Goal: Information Seeking & Learning: Learn about a topic

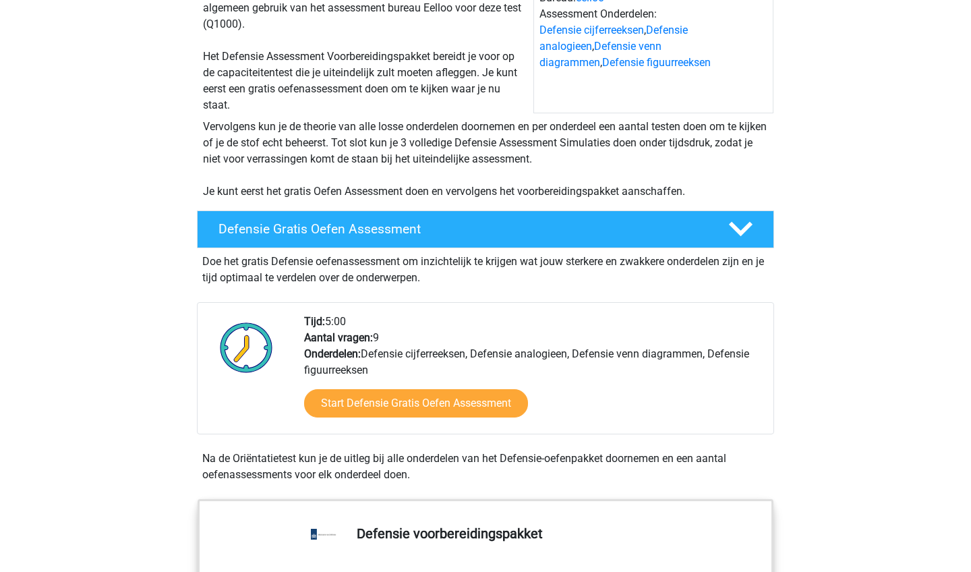
scroll to position [181, 0]
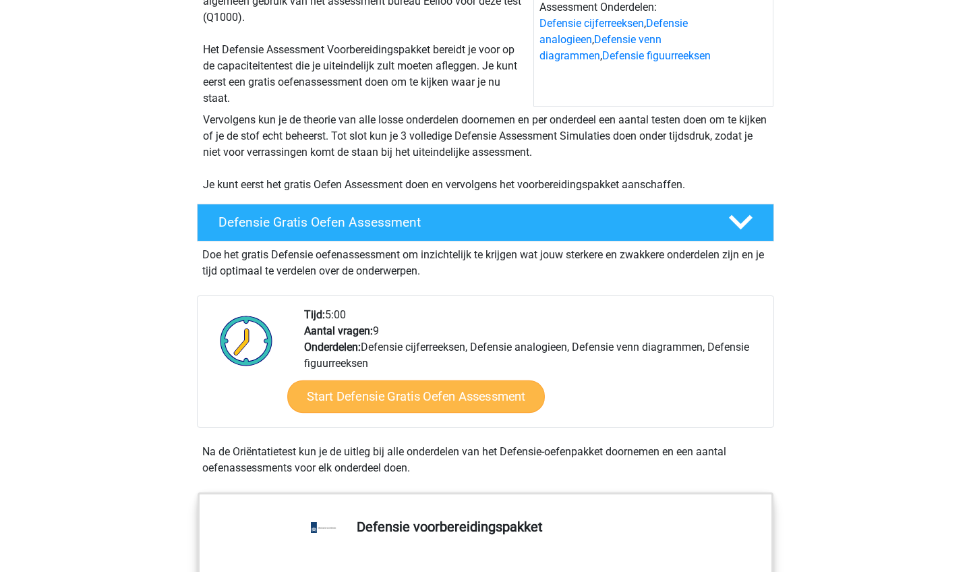
click at [492, 394] on link "Start Defensie Gratis Oefen Assessment" at bounding box center [416, 396] width 258 height 32
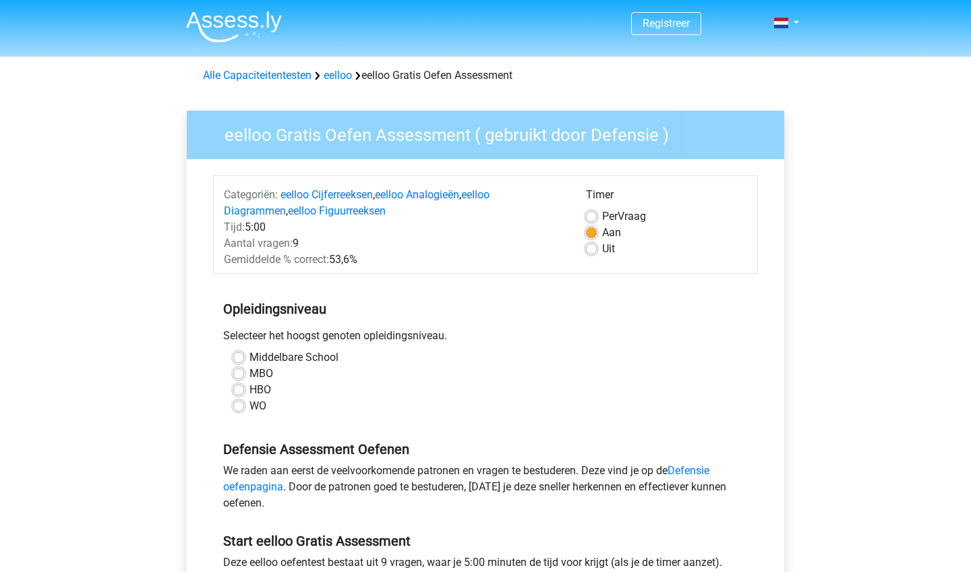
click at [263, 373] on label "MBO" at bounding box center [262, 374] width 24 height 16
click at [244, 373] on input "MBO" at bounding box center [238, 372] width 11 height 13
radio input "true"
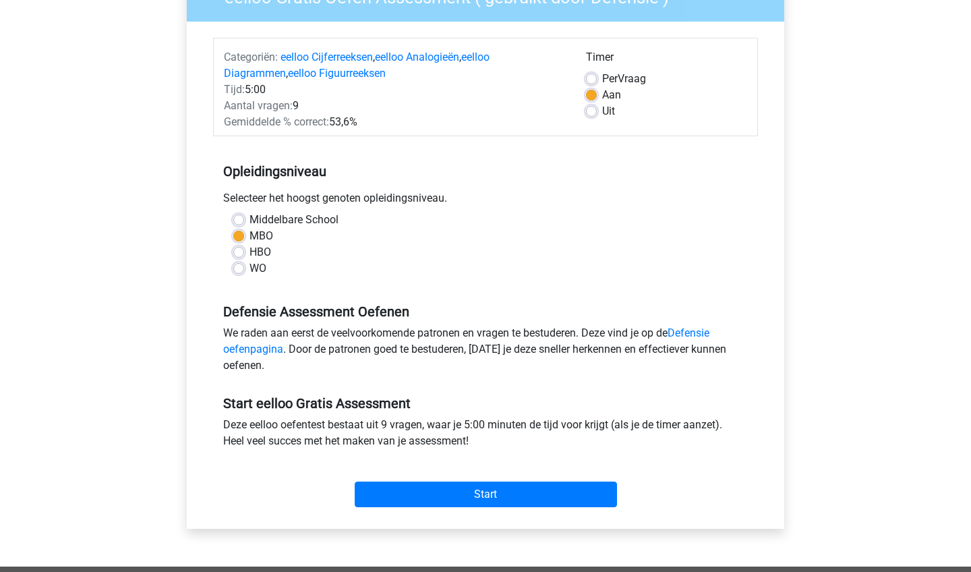
scroll to position [148, 0]
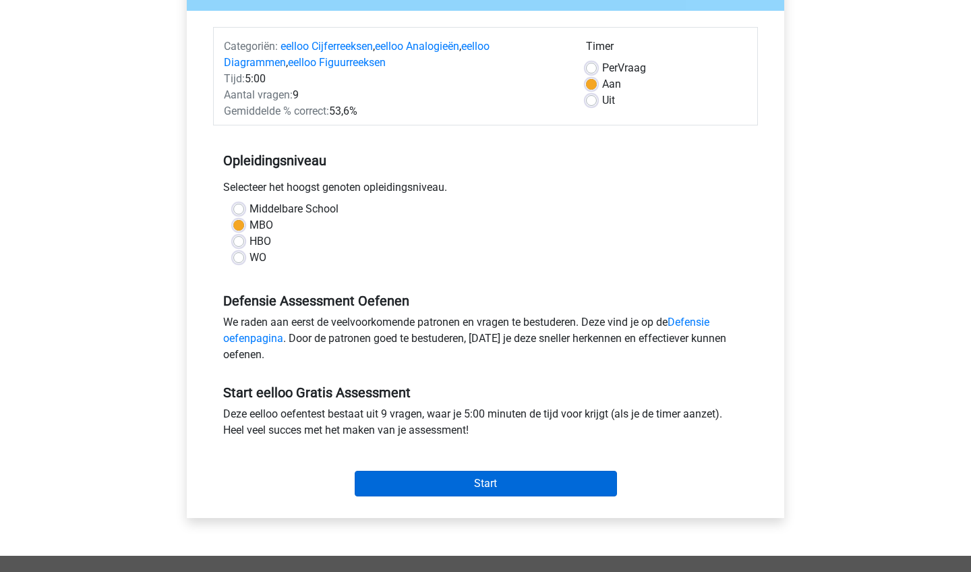
click at [395, 492] on input "Start" at bounding box center [486, 484] width 262 height 26
click at [395, 478] on input "Start" at bounding box center [486, 484] width 262 height 26
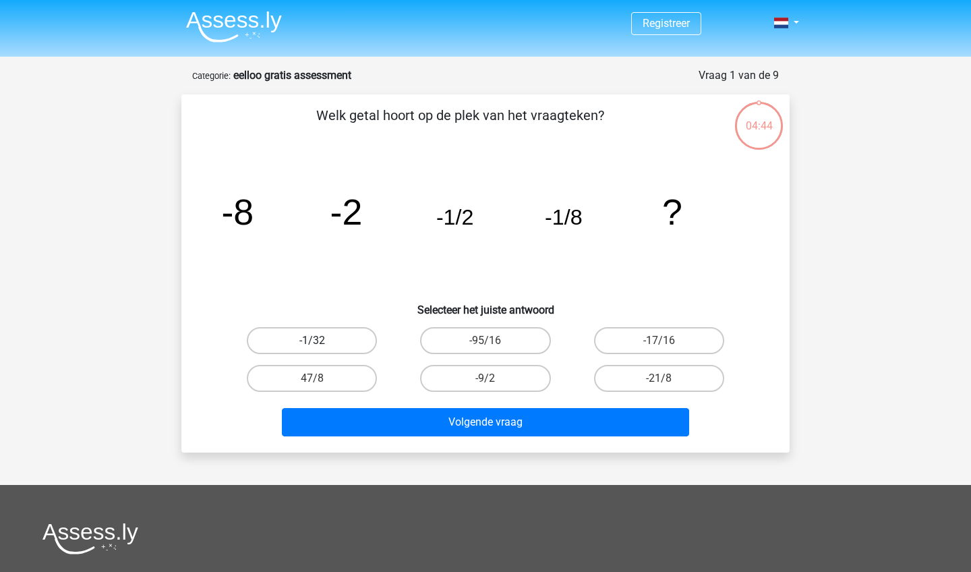
click at [345, 338] on label "-1/32" at bounding box center [312, 340] width 130 height 27
click at [321, 341] on input "-1/32" at bounding box center [316, 345] width 9 height 9
radio input "true"
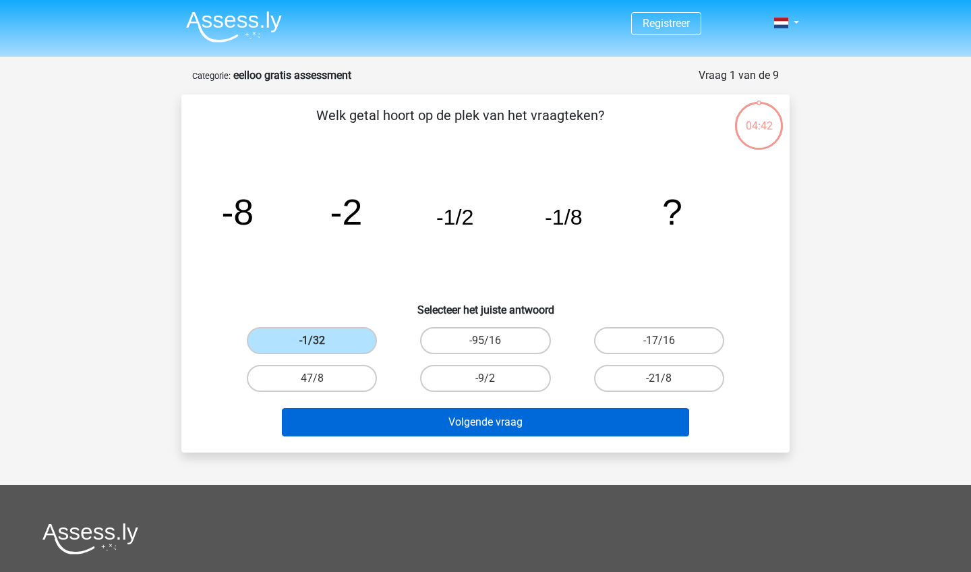
click at [425, 415] on button "Volgende vraag" at bounding box center [486, 422] width 408 height 28
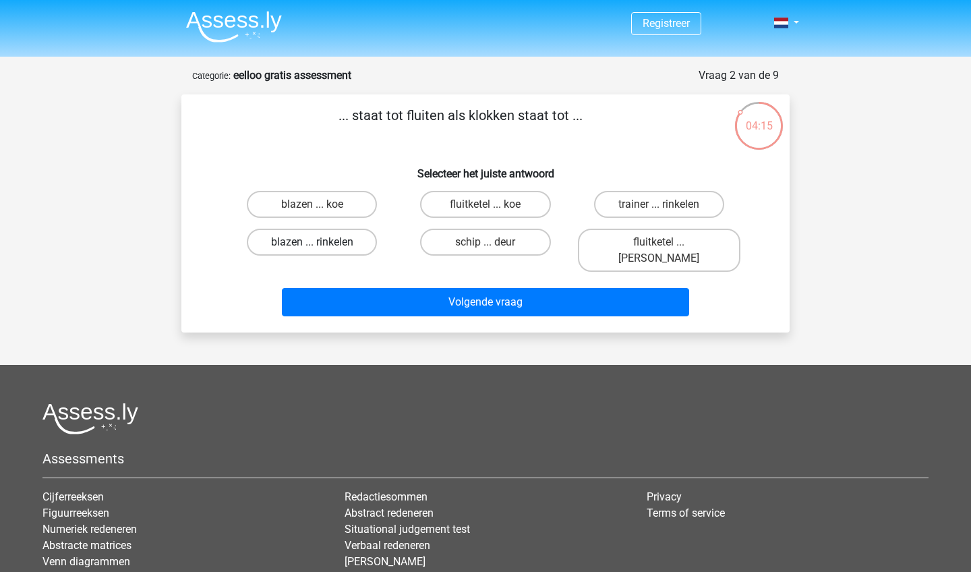
click at [348, 240] on label "blazen ... rinkelen" at bounding box center [312, 242] width 130 height 27
click at [321, 242] on input "blazen ... rinkelen" at bounding box center [316, 246] width 9 height 9
radio input "true"
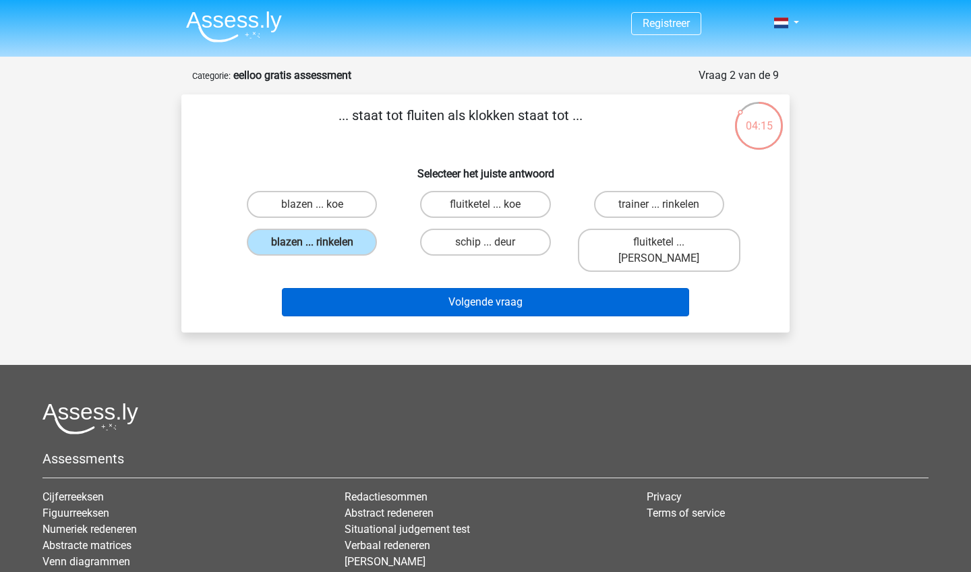
click at [361, 288] on button "Volgende vraag" at bounding box center [486, 302] width 408 height 28
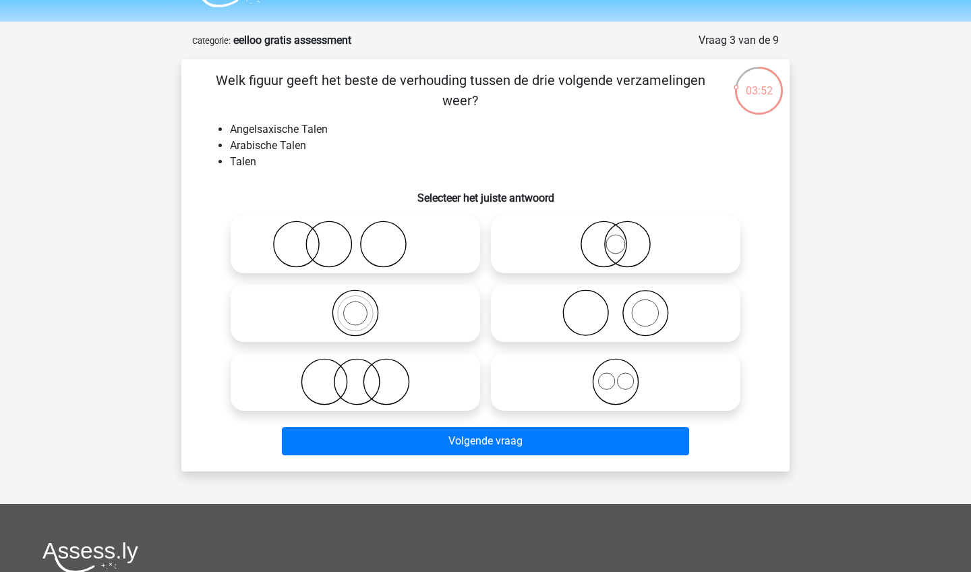
scroll to position [36, 0]
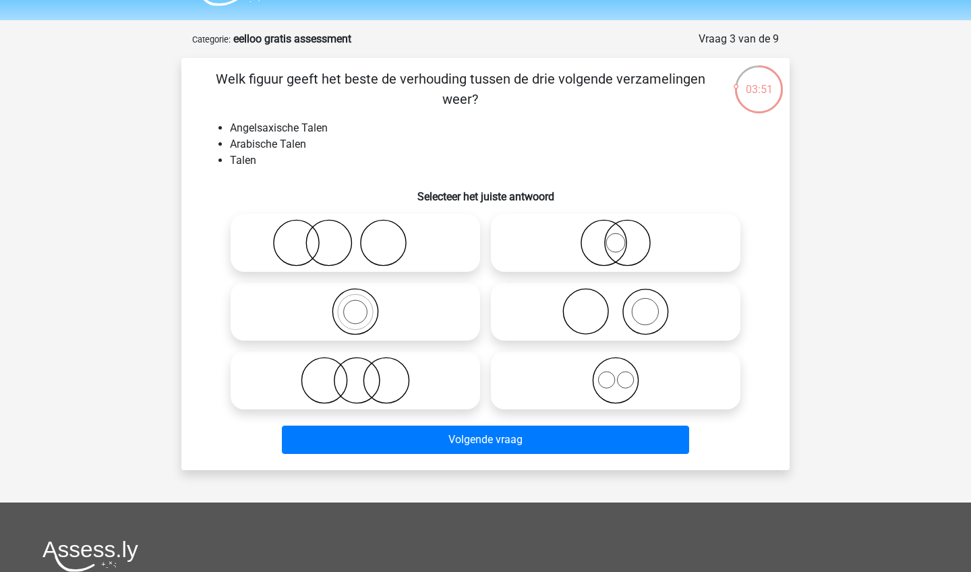
click at [426, 376] on icon at bounding box center [355, 380] width 239 height 47
click at [364, 374] on input "radio" at bounding box center [359, 369] width 9 height 9
radio input "true"
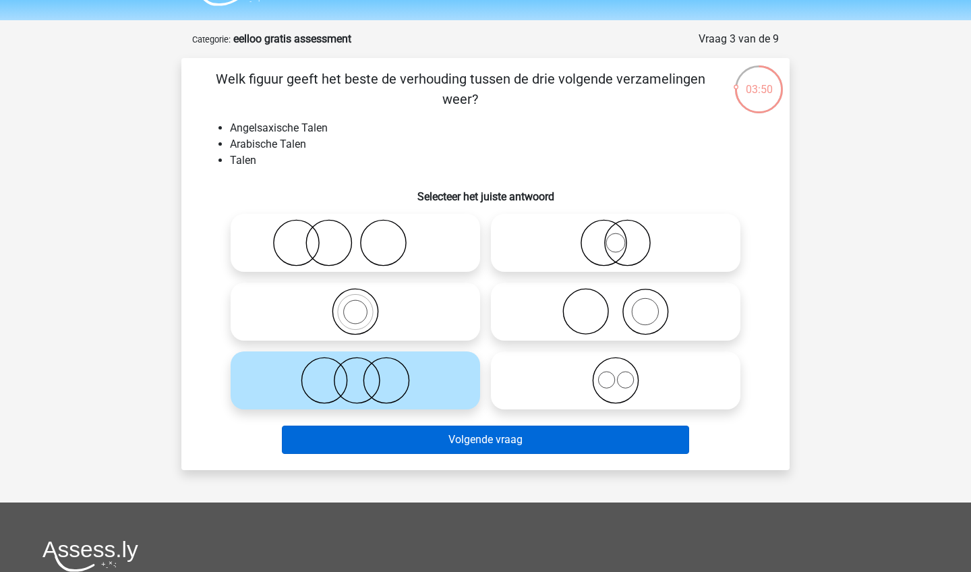
click at [430, 438] on button "Volgende vraag" at bounding box center [486, 440] width 408 height 28
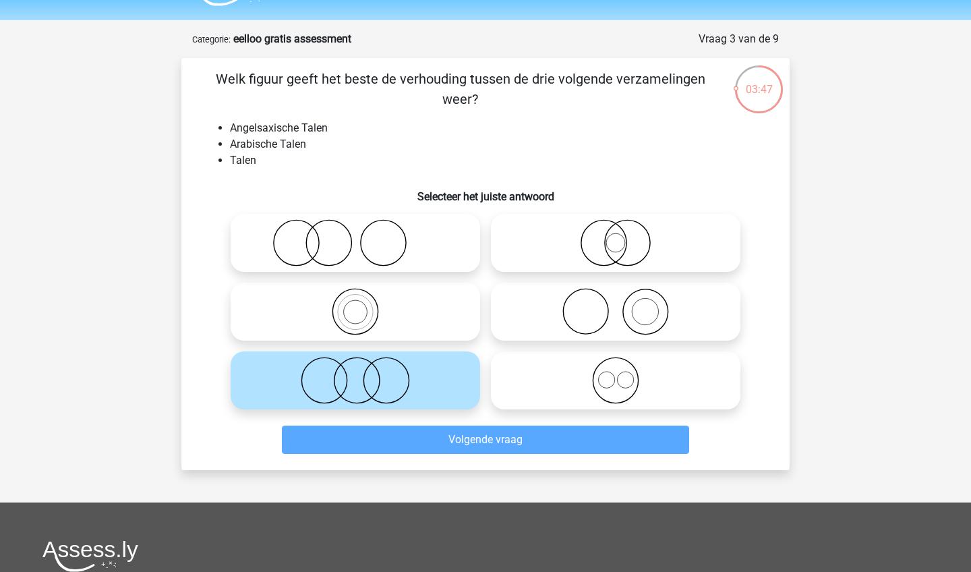
click at [429, 319] on icon at bounding box center [355, 311] width 239 height 47
click at [364, 305] on input "radio" at bounding box center [359, 300] width 9 height 9
radio input "true"
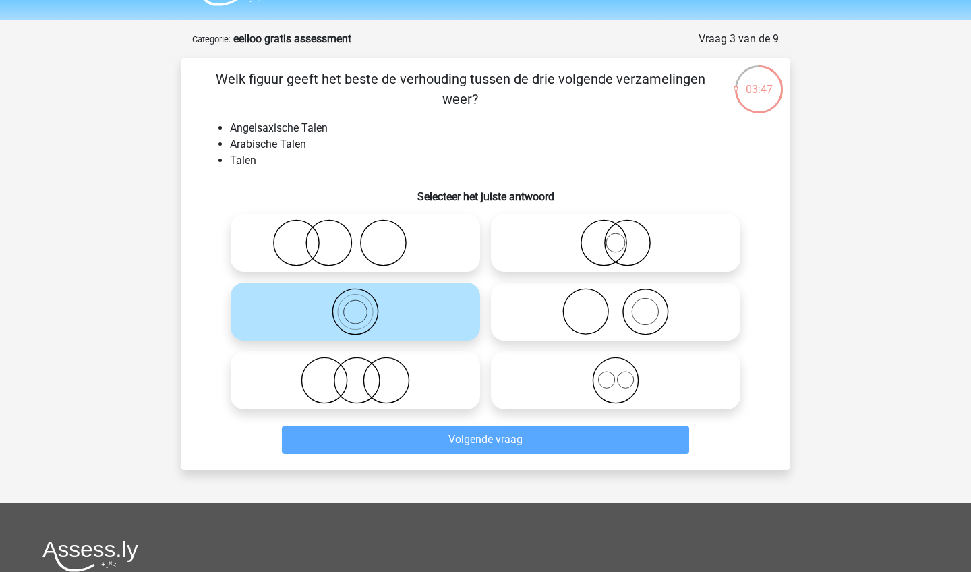
click at [429, 319] on icon at bounding box center [355, 311] width 239 height 47
click at [364, 305] on input "radio" at bounding box center [359, 300] width 9 height 9
click at [429, 319] on icon at bounding box center [355, 311] width 239 height 47
click at [364, 305] on input "radio" at bounding box center [359, 300] width 9 height 9
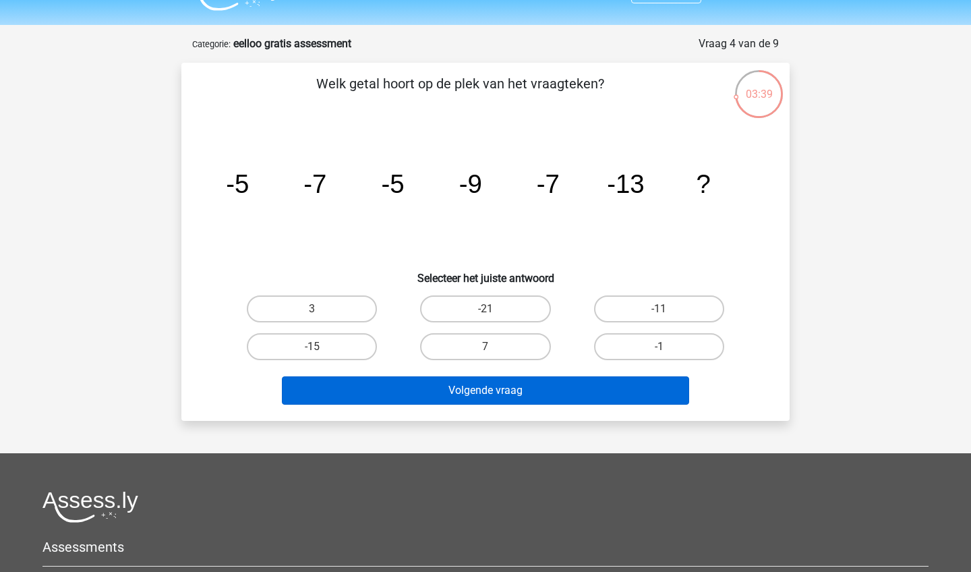
scroll to position [32, 0]
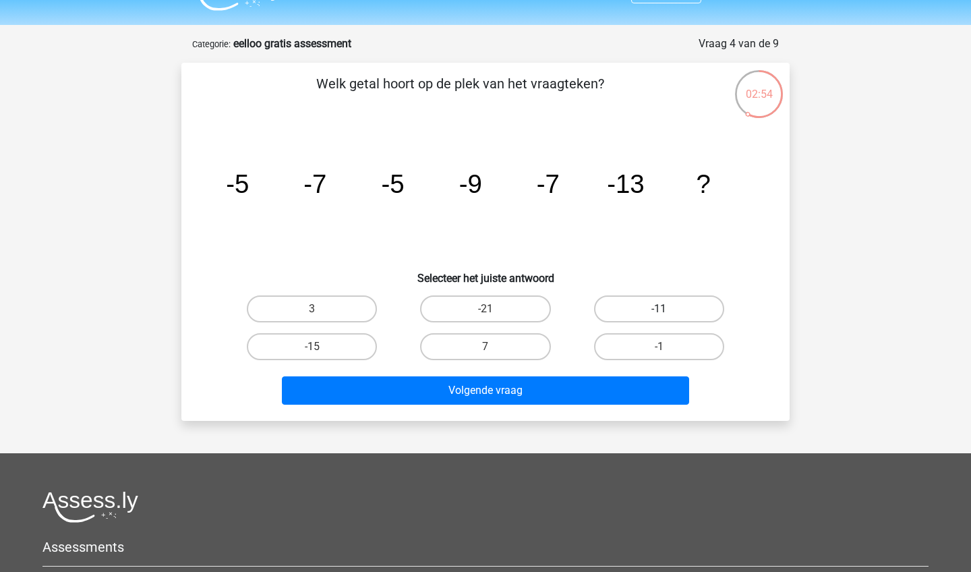
click at [664, 304] on label "-11" at bounding box center [659, 308] width 130 height 27
click at [664, 309] on input "-11" at bounding box center [663, 313] width 9 height 9
radio input "true"
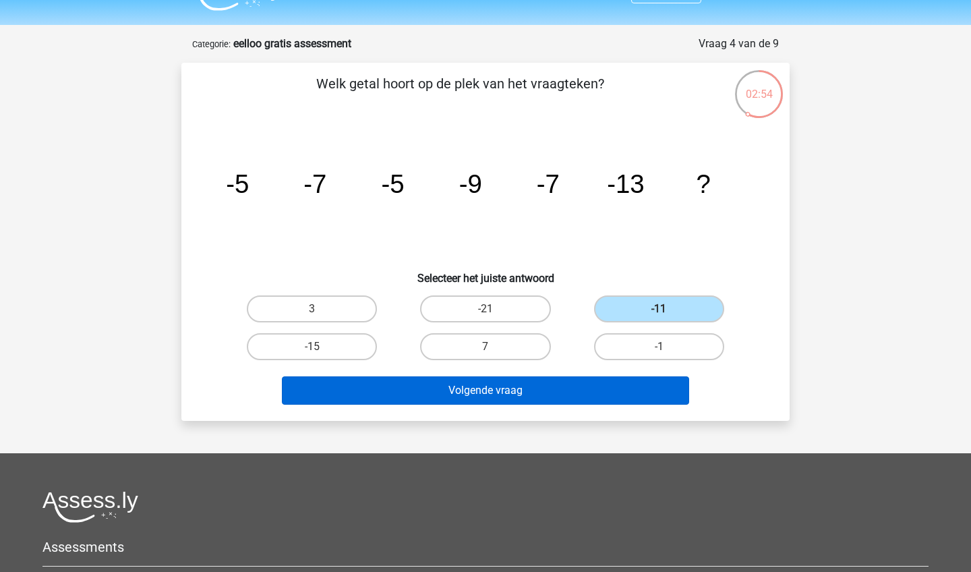
click at [631, 390] on button "Volgende vraag" at bounding box center [486, 390] width 408 height 28
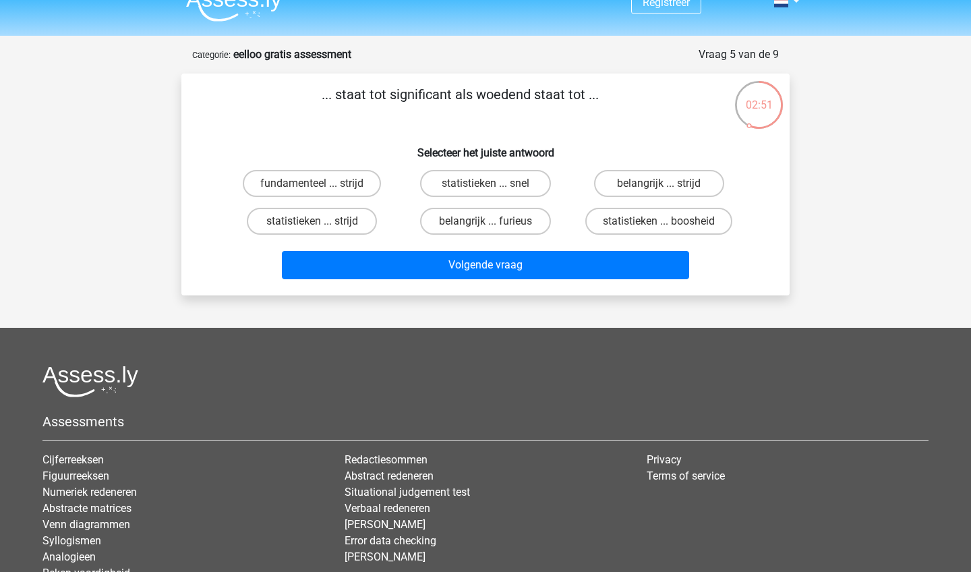
scroll to position [16, 0]
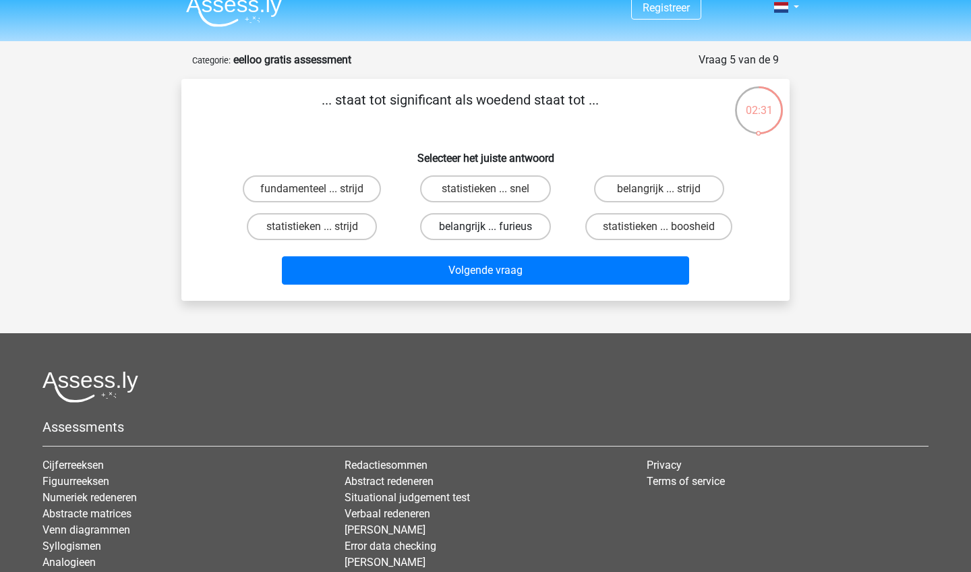
click at [525, 231] on label "belangrijk ... furieus" at bounding box center [485, 226] width 130 height 27
click at [494, 231] on input "belangrijk ... furieus" at bounding box center [490, 231] width 9 height 9
radio input "true"
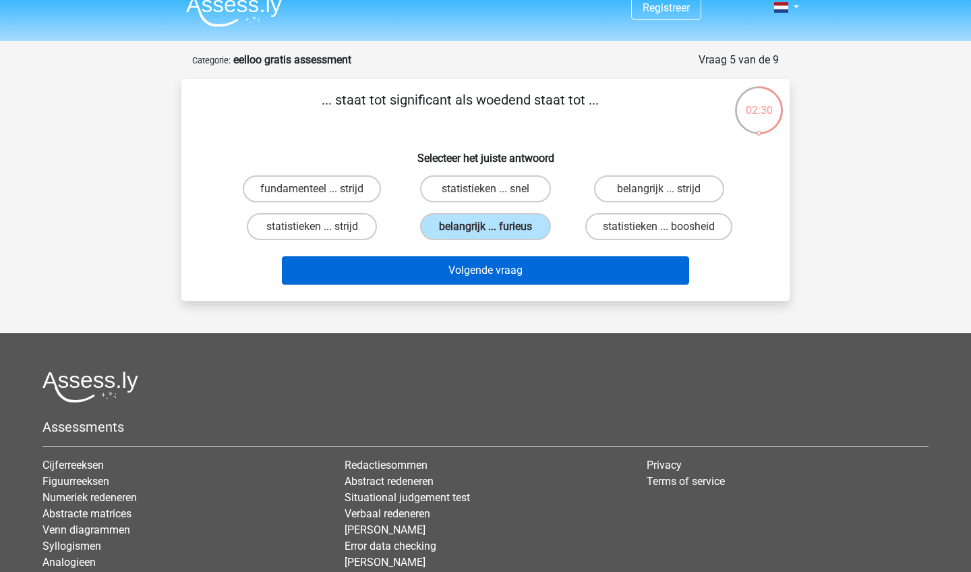
click at [525, 278] on button "Volgende vraag" at bounding box center [486, 270] width 408 height 28
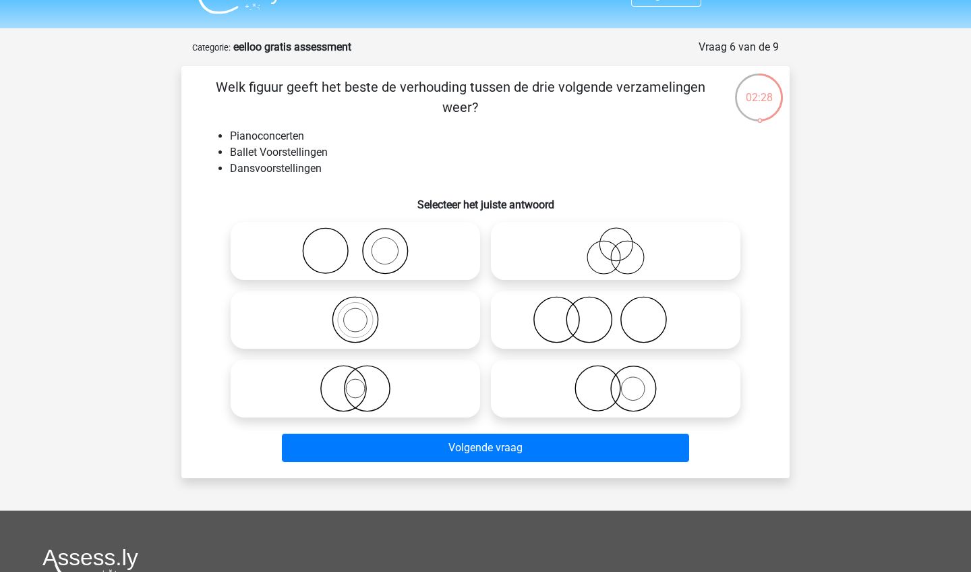
scroll to position [28, 0]
click at [534, 315] on icon at bounding box center [615, 320] width 239 height 47
click at [616, 314] on input "radio" at bounding box center [620, 309] width 9 height 9
radio input "true"
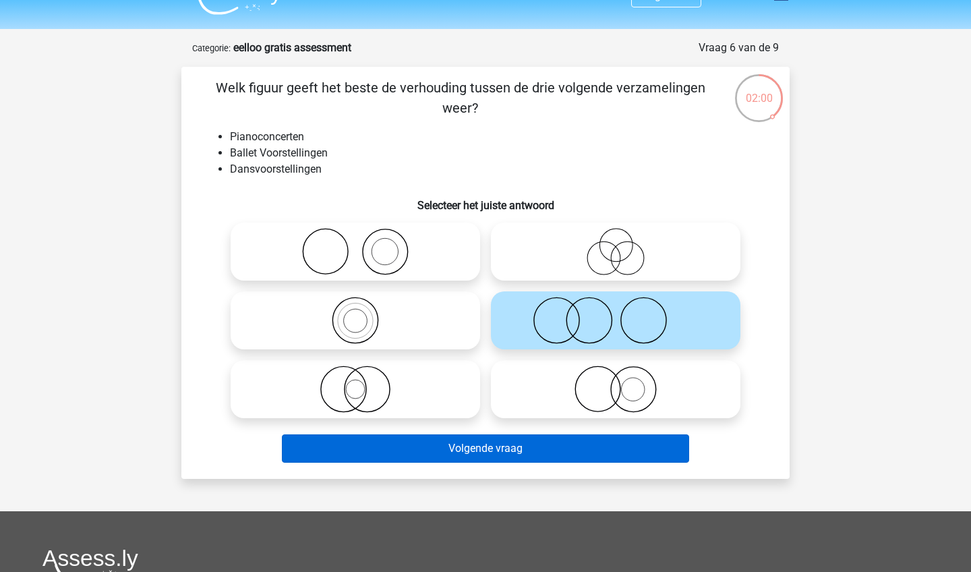
click at [494, 440] on button "Volgende vraag" at bounding box center [486, 448] width 408 height 28
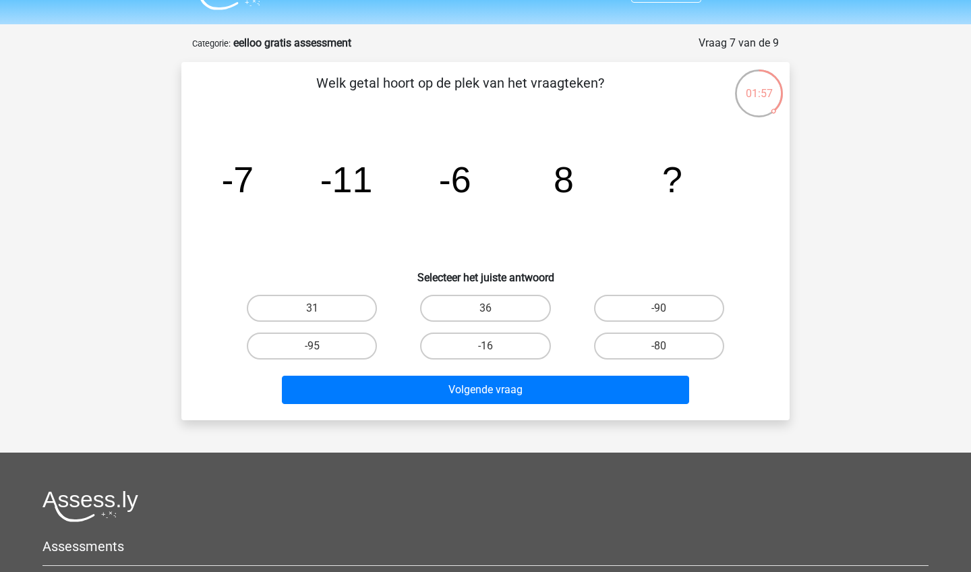
scroll to position [35, 0]
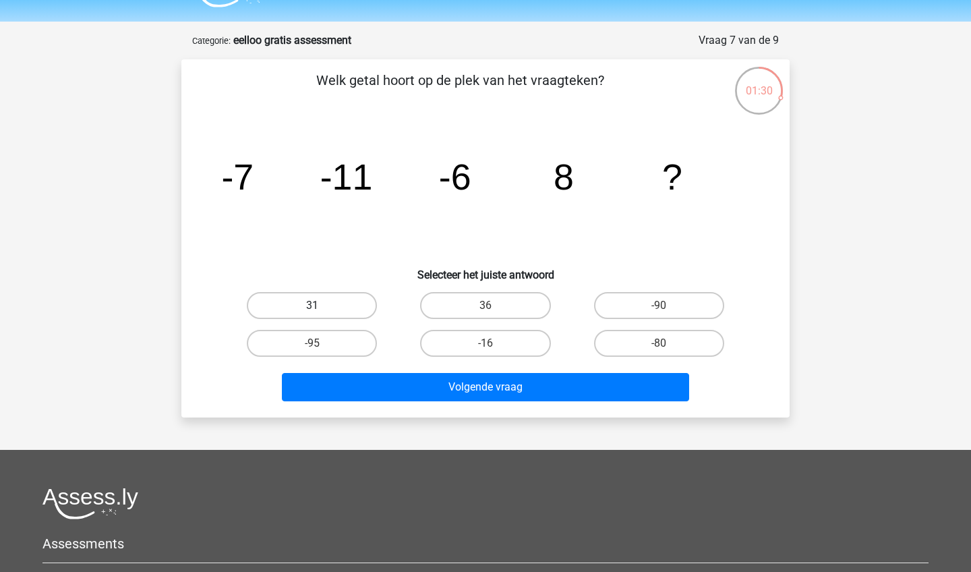
click at [351, 304] on label "31" at bounding box center [312, 305] width 130 height 27
click at [321, 306] on input "31" at bounding box center [316, 310] width 9 height 9
radio input "true"
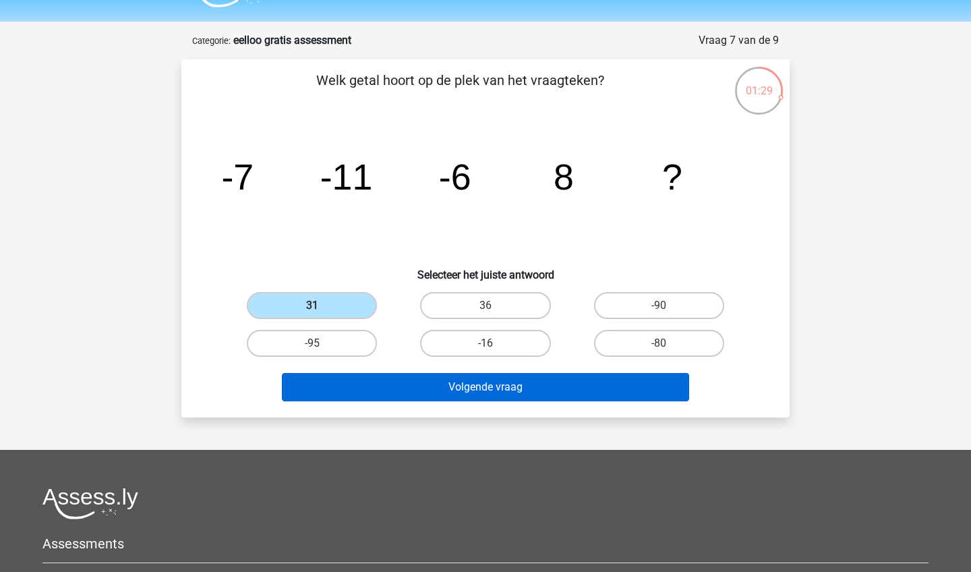
click at [405, 386] on button "Volgende vraag" at bounding box center [486, 387] width 408 height 28
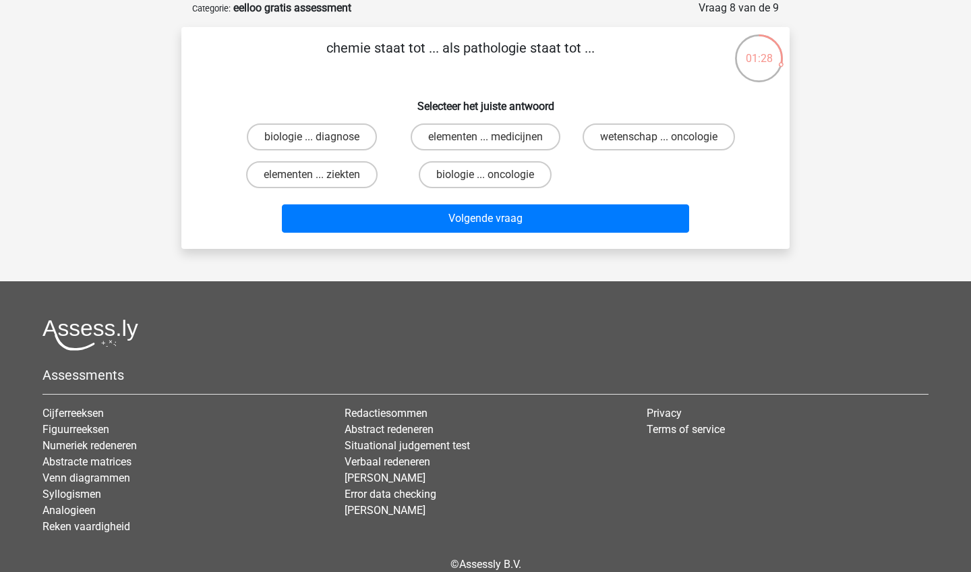
click at [405, 386] on div "Assessments Cijferreeksen Figuurreeksen Numeriek redeneren Abstracte matrices V…" at bounding box center [485, 432] width 907 height 227
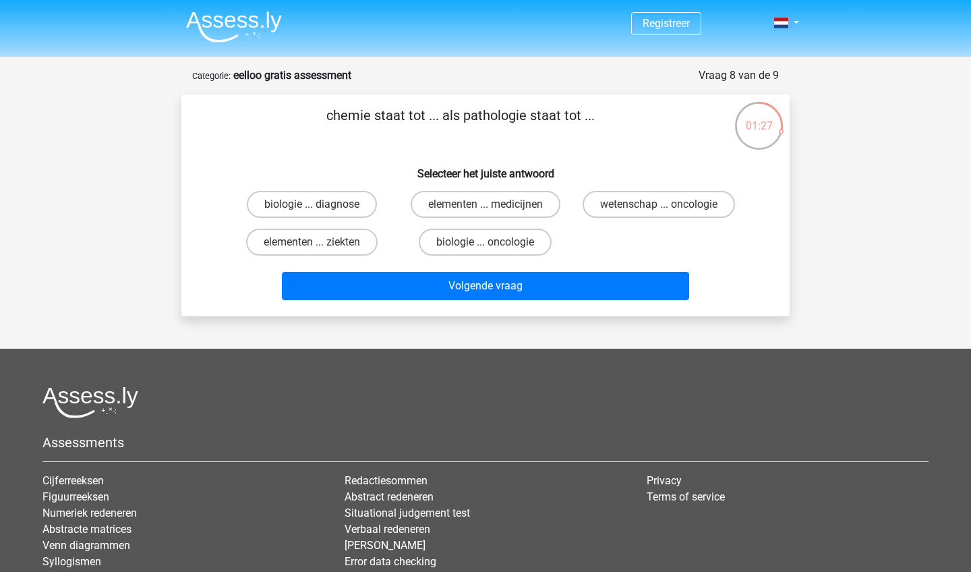
scroll to position [0, 0]
click at [374, 248] on label "elementen ... ziekten" at bounding box center [312, 242] width 132 height 27
click at [321, 248] on input "elementen ... ziekten" at bounding box center [316, 246] width 9 height 9
radio input "true"
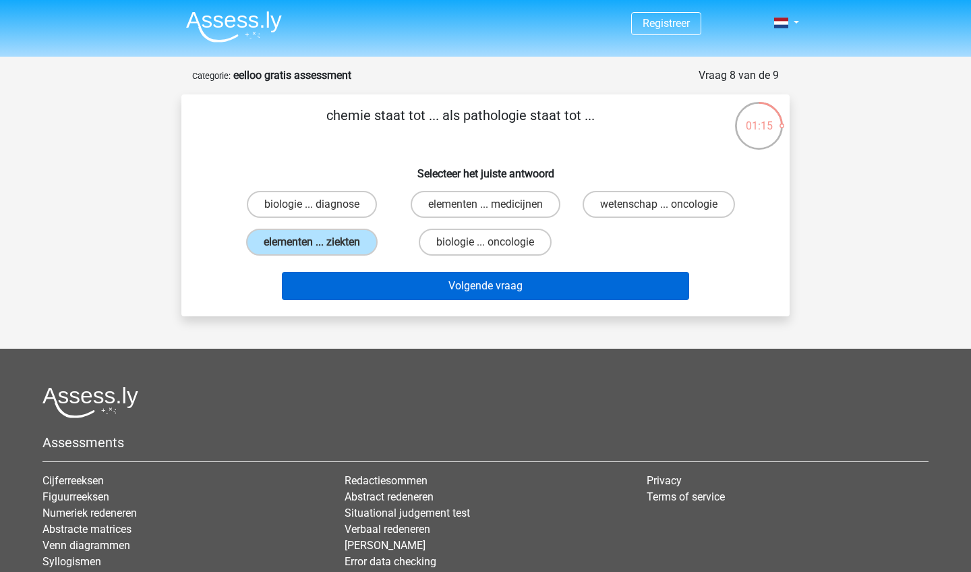
click at [382, 283] on button "Volgende vraag" at bounding box center [486, 286] width 408 height 28
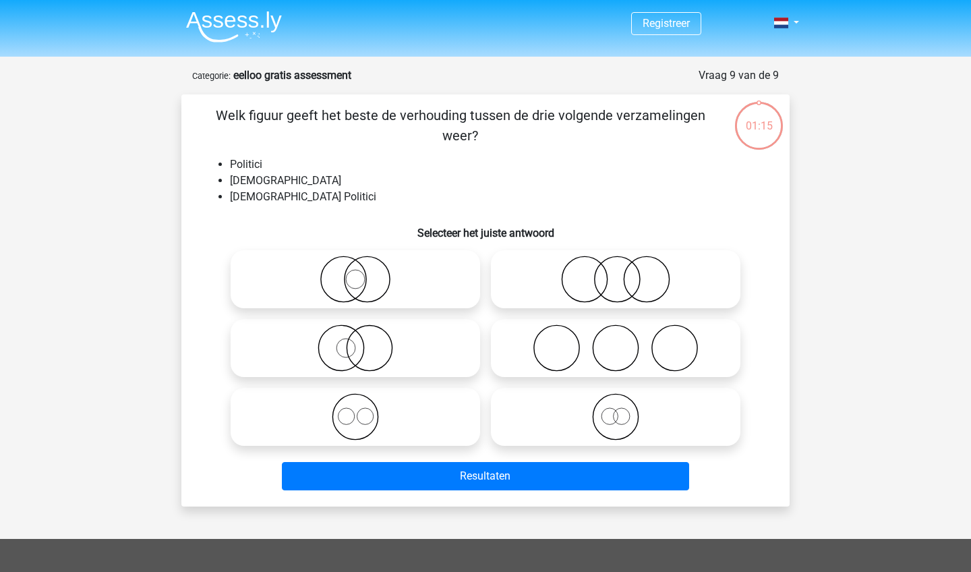
scroll to position [67, 0]
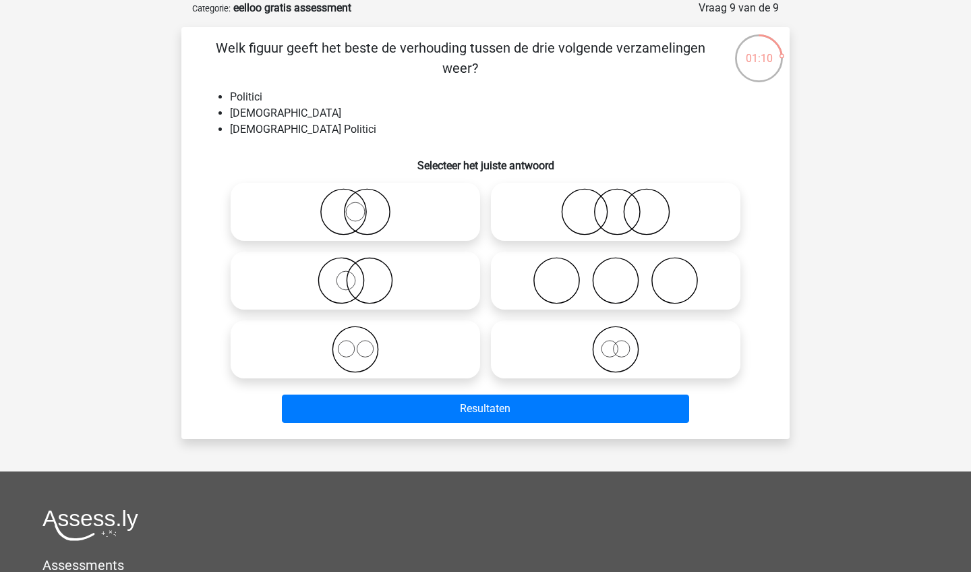
click at [399, 225] on icon at bounding box center [355, 211] width 239 height 47
click at [364, 205] on input "radio" at bounding box center [359, 200] width 9 height 9
radio input "true"
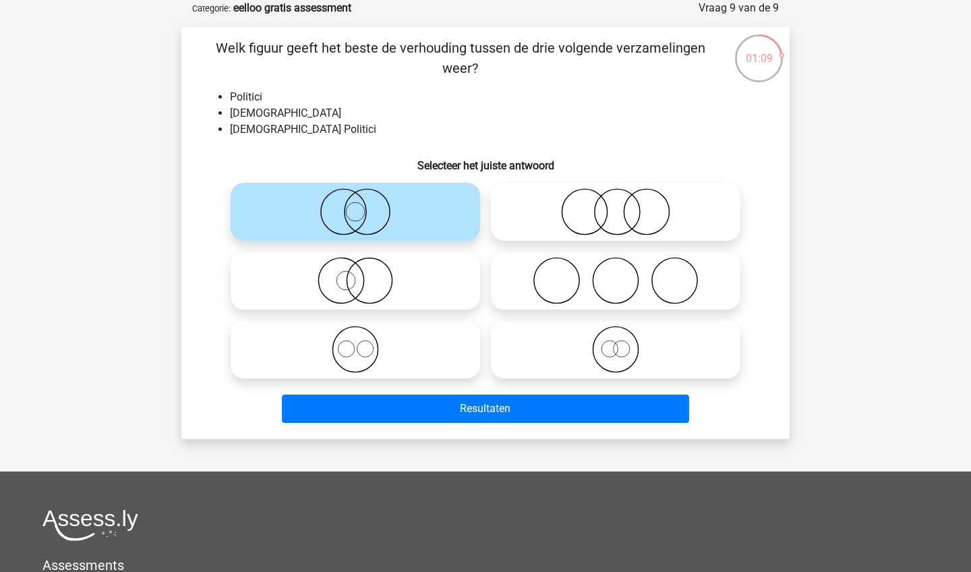
click at [537, 231] on icon at bounding box center [615, 211] width 239 height 47
click at [616, 205] on input "radio" at bounding box center [620, 200] width 9 height 9
radio input "true"
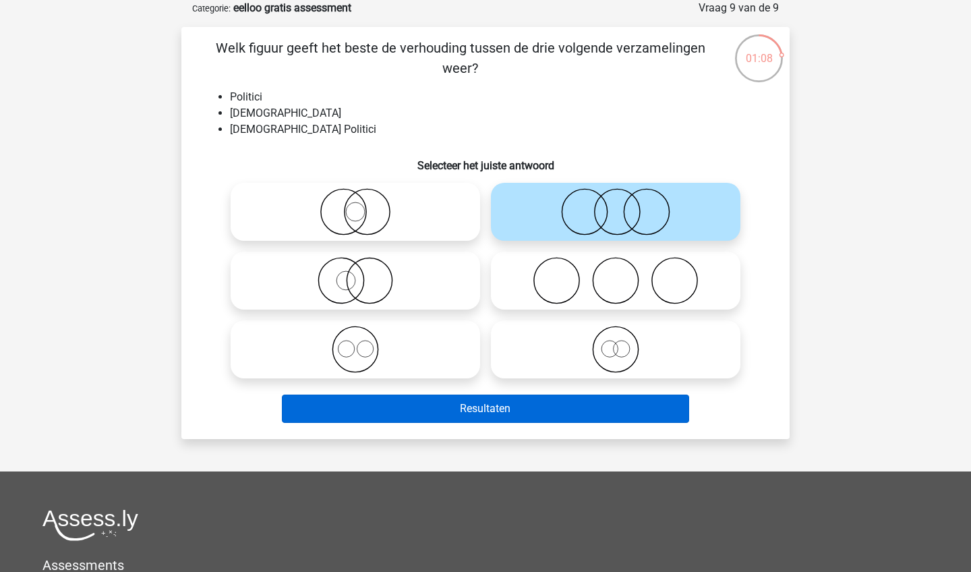
click at [492, 409] on button "Resultaten" at bounding box center [486, 409] width 408 height 28
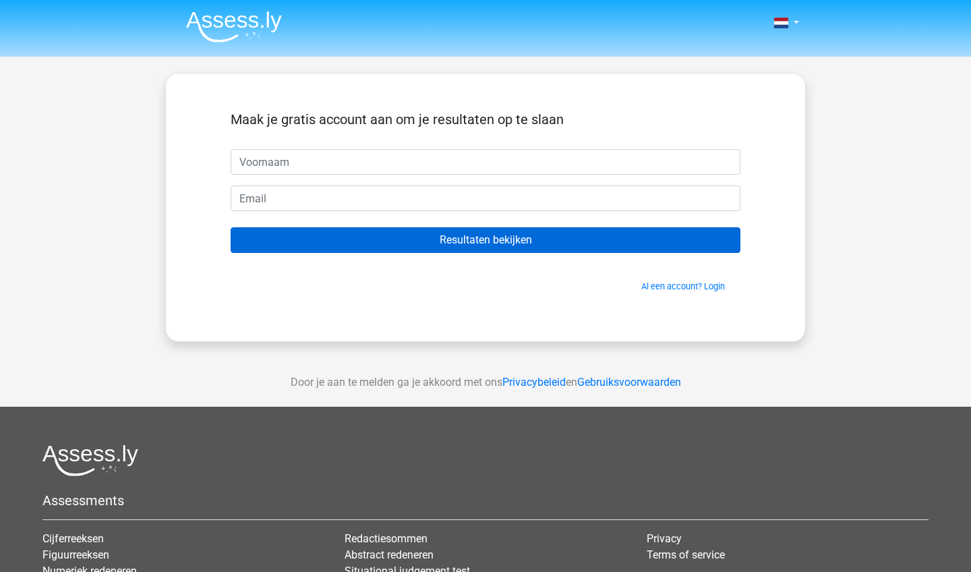
click at [517, 244] on input "Resultaten bekijken" at bounding box center [486, 240] width 510 height 26
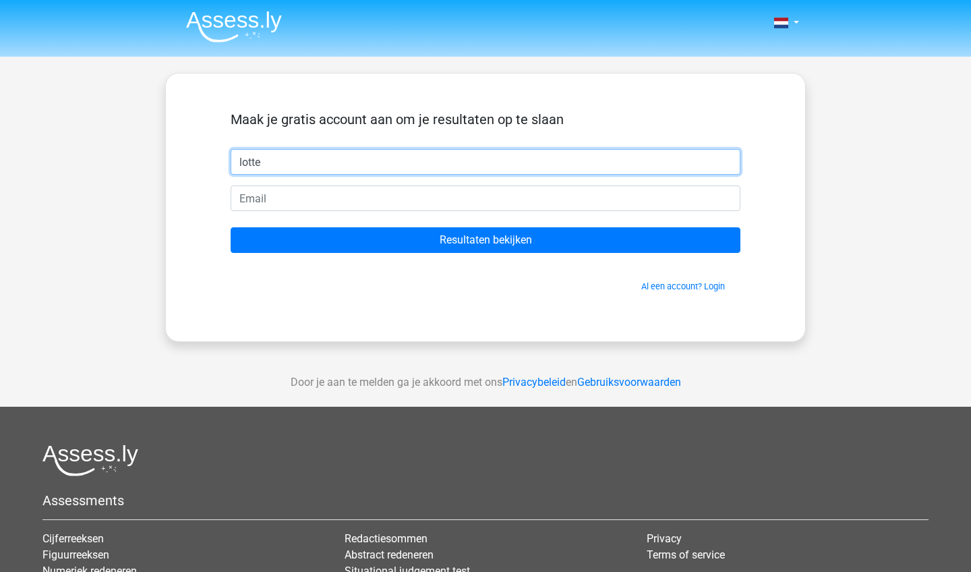
type input "lotte"
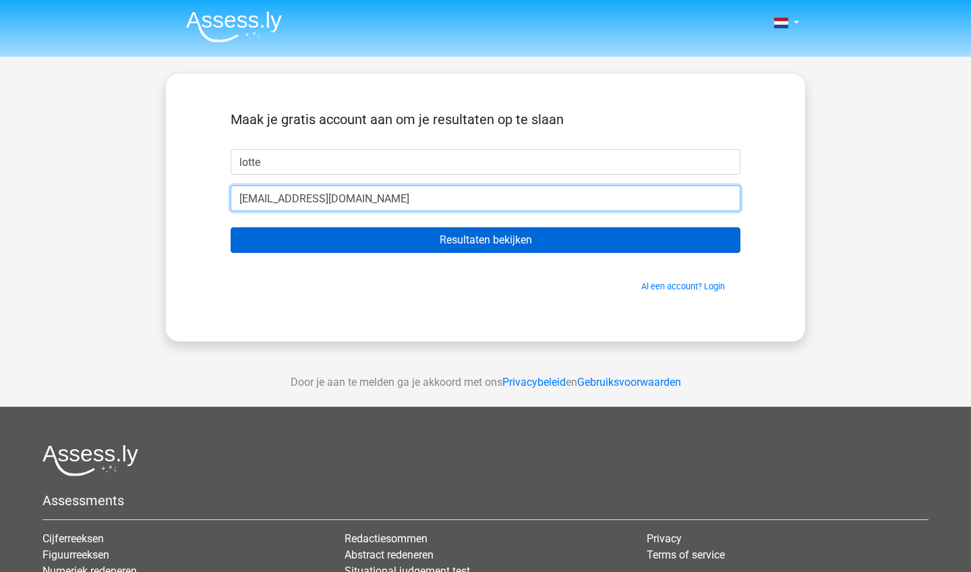
type input "lcpower124@gmail.com"
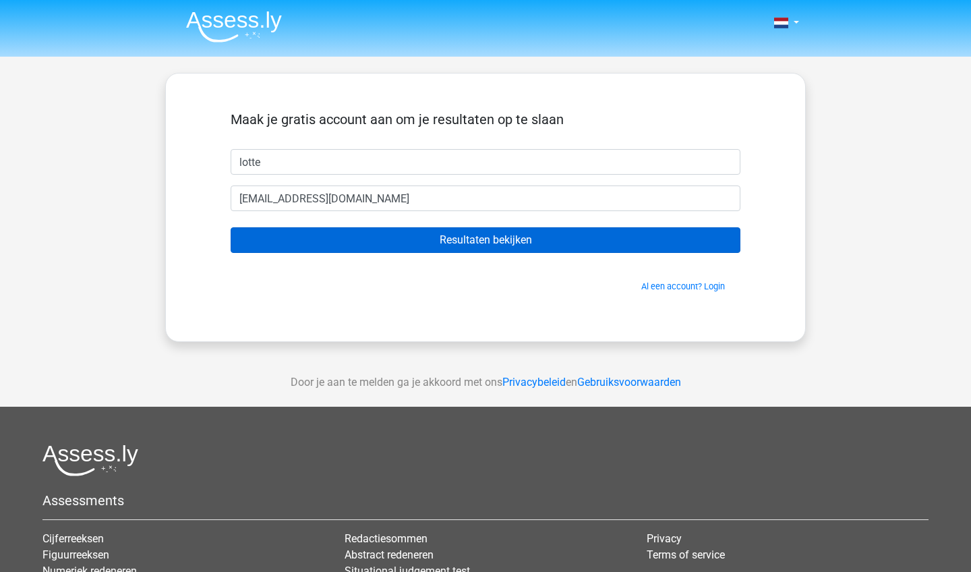
click at [440, 237] on input "Resultaten bekijken" at bounding box center [486, 240] width 510 height 26
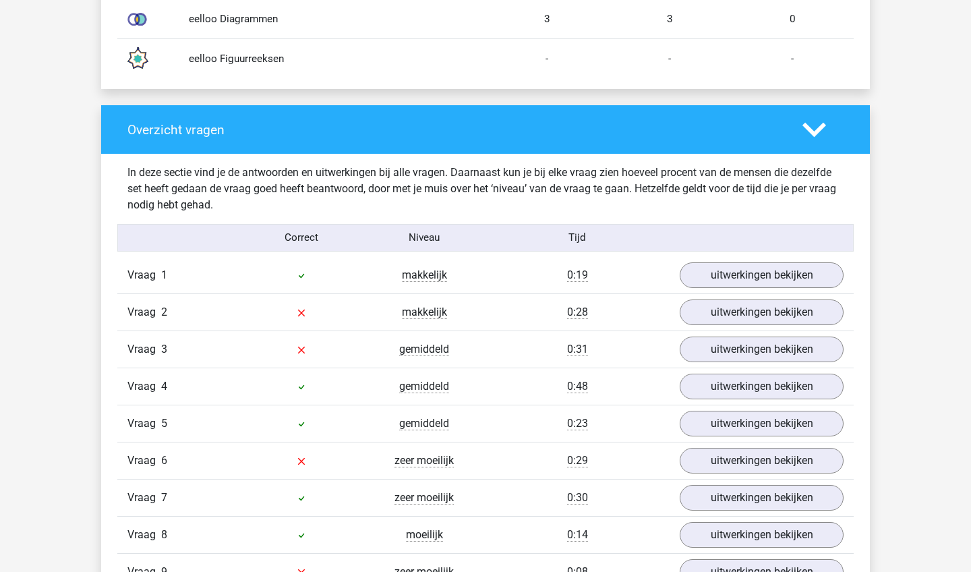
scroll to position [1282, 0]
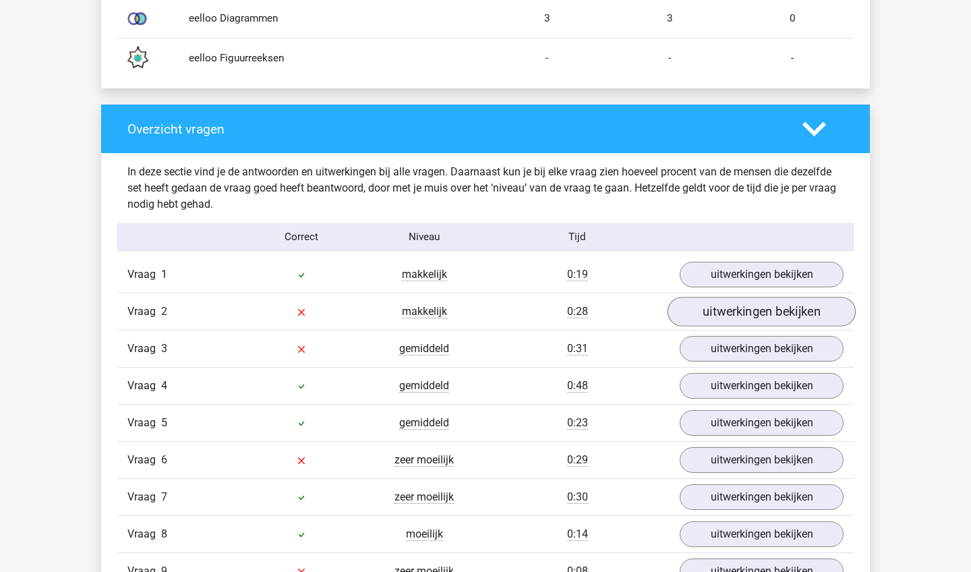
click at [775, 314] on link "uitwerkingen bekijken" at bounding box center [762, 312] width 188 height 30
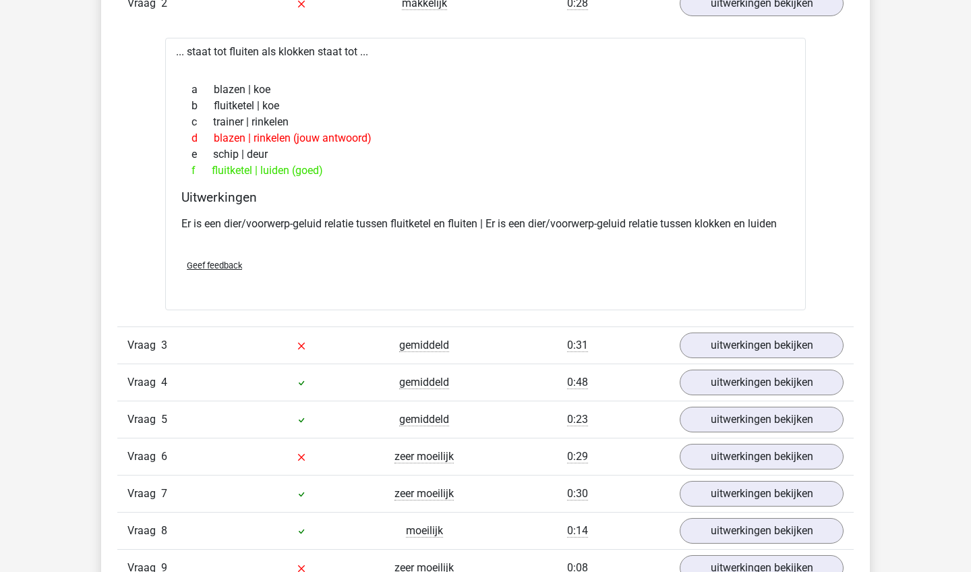
scroll to position [1615, 0]
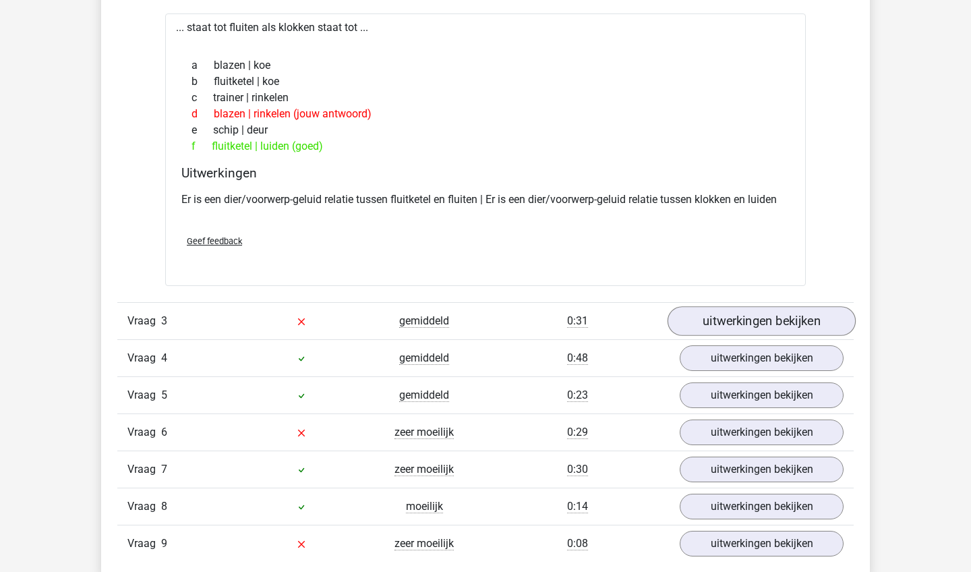
click at [739, 324] on link "uitwerkingen bekijken" at bounding box center [762, 322] width 188 height 30
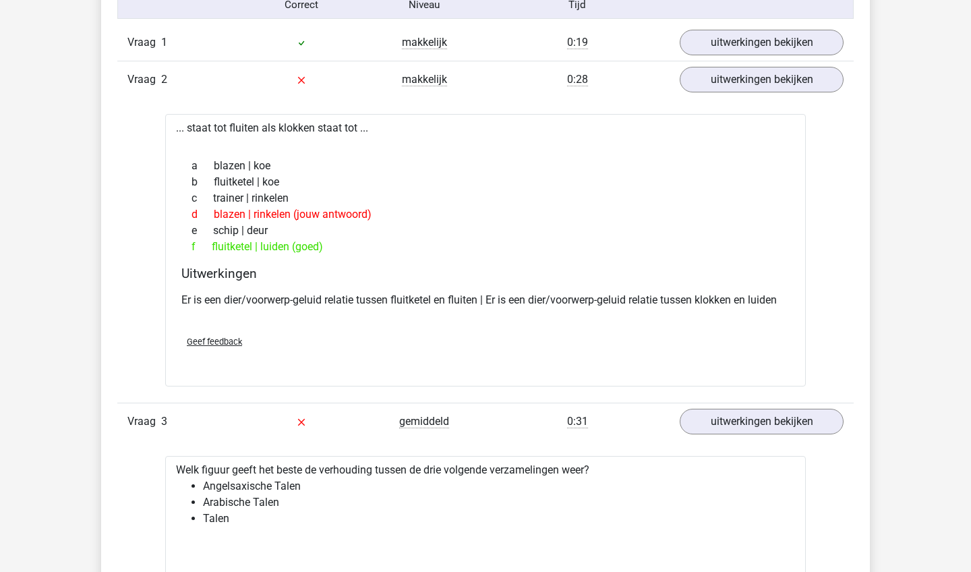
scroll to position [1500, 0]
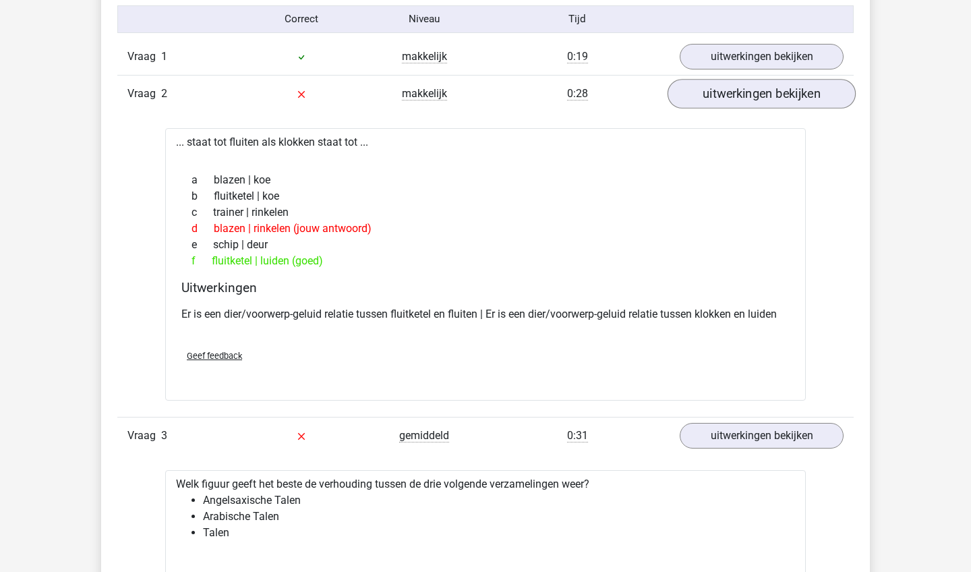
click at [762, 92] on link "uitwerkingen bekijken" at bounding box center [762, 94] width 188 height 30
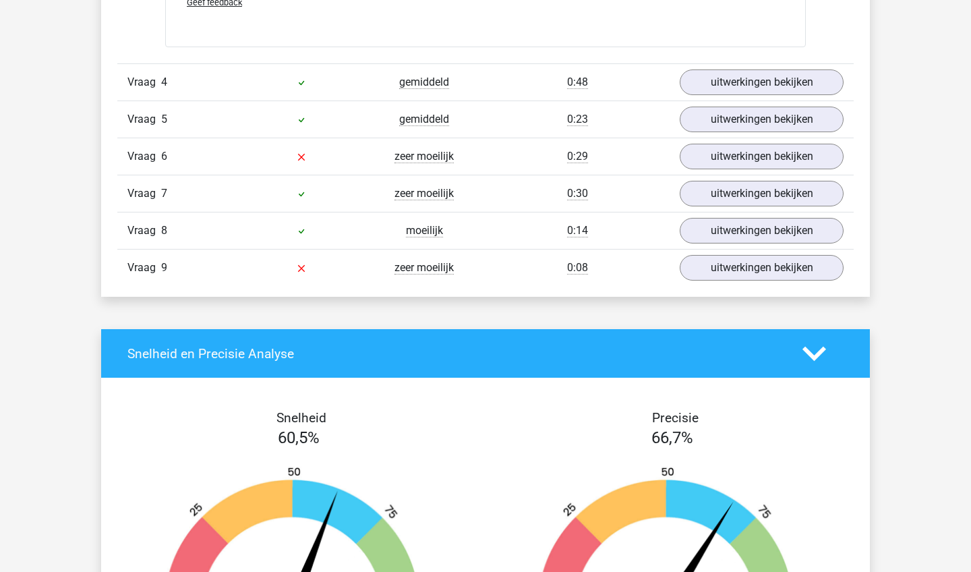
scroll to position [2438, 0]
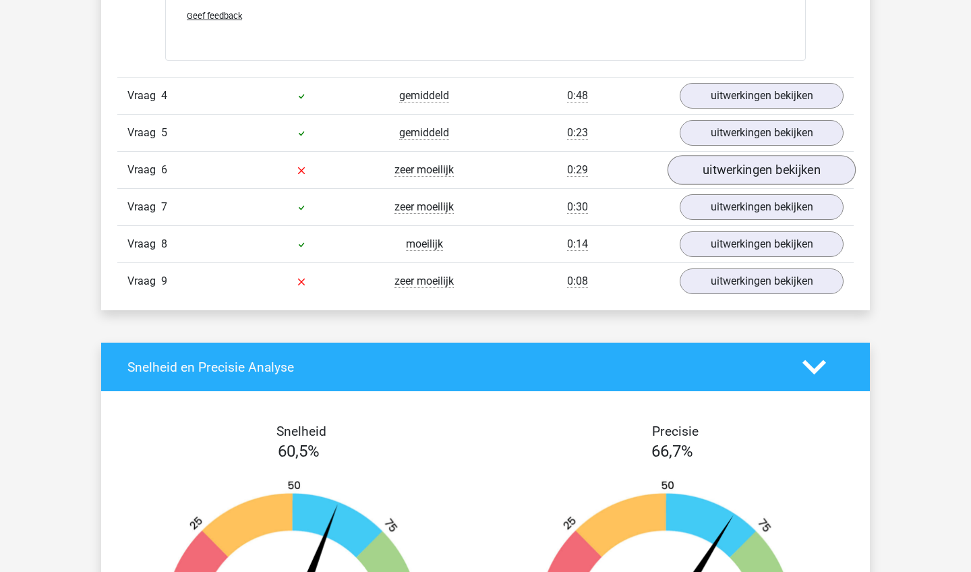
click at [748, 173] on link "uitwerkingen bekijken" at bounding box center [762, 171] width 188 height 30
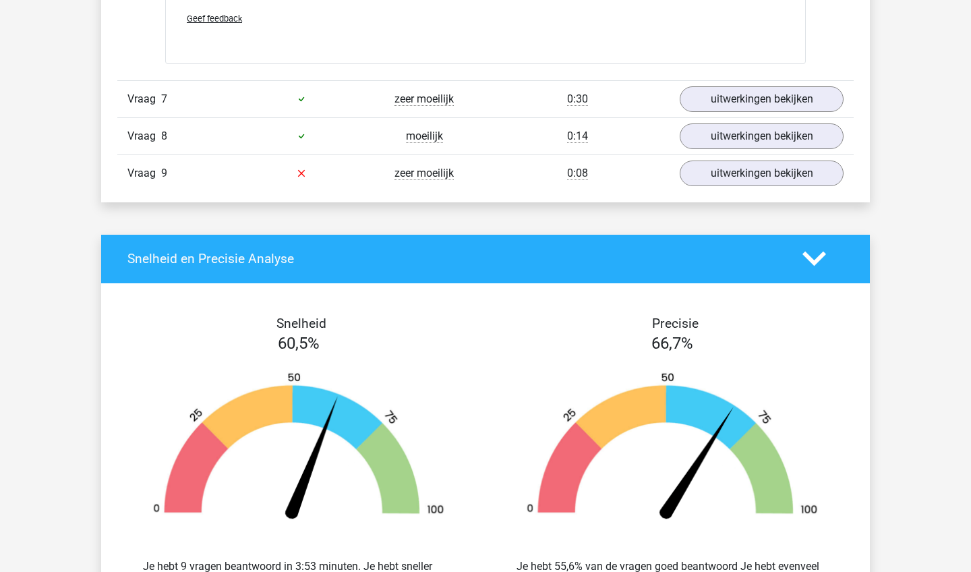
scroll to position [3056, 0]
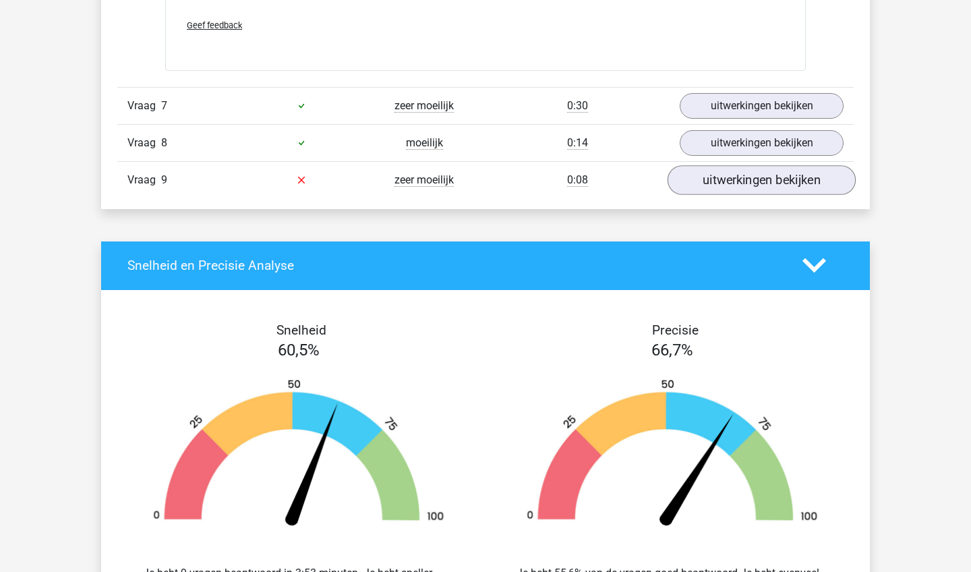
click at [757, 175] on link "uitwerkingen bekijken" at bounding box center [762, 180] width 188 height 30
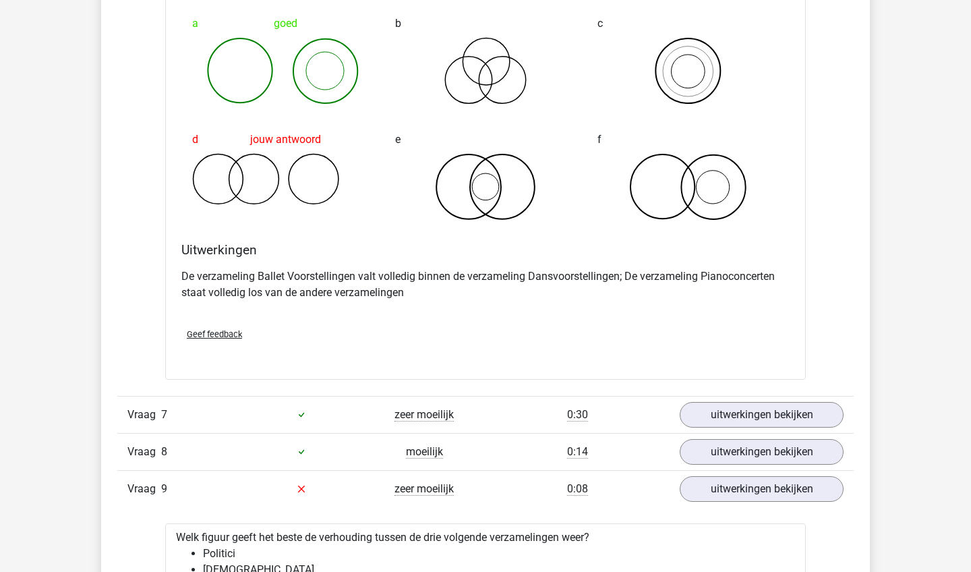
scroll to position [2692, 0]
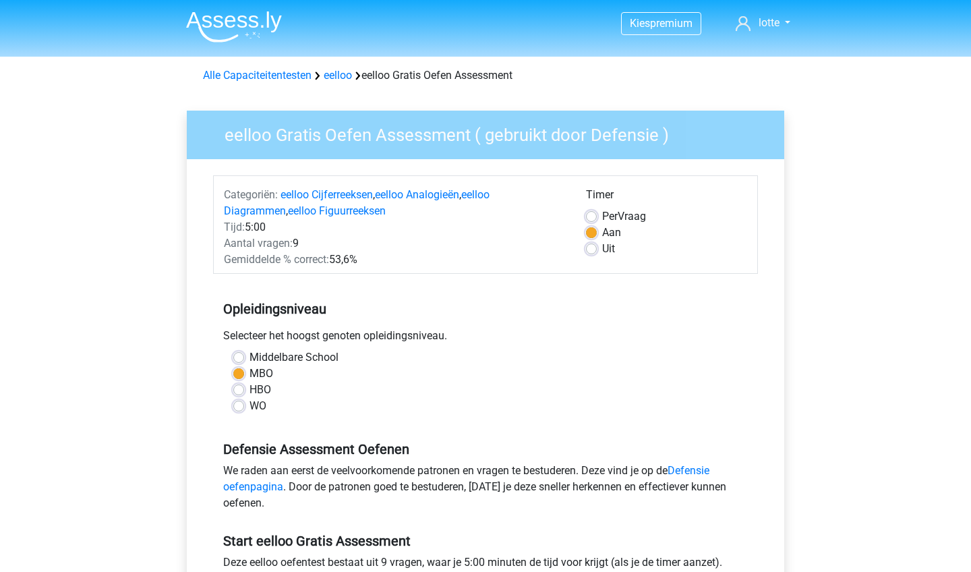
scroll to position [148, 0]
